Goal: Navigation & Orientation: Find specific page/section

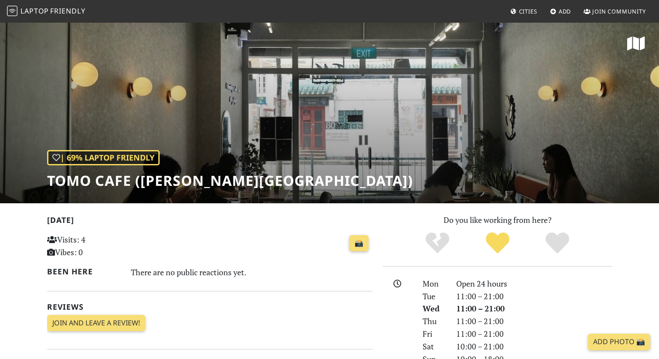
click at [51, 10] on span "Friendly" at bounding box center [67, 11] width 35 height 10
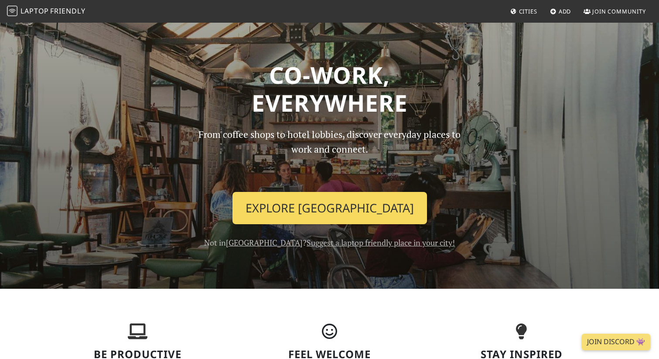
click at [281, 198] on link "Explore [GEOGRAPHIC_DATA]" at bounding box center [329, 208] width 195 height 32
click at [278, 205] on link "Explore [GEOGRAPHIC_DATA]" at bounding box center [329, 208] width 195 height 32
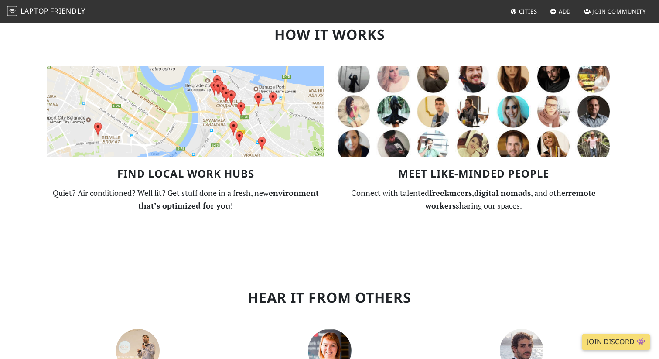
scroll to position [726, 0]
